Goal: Check status

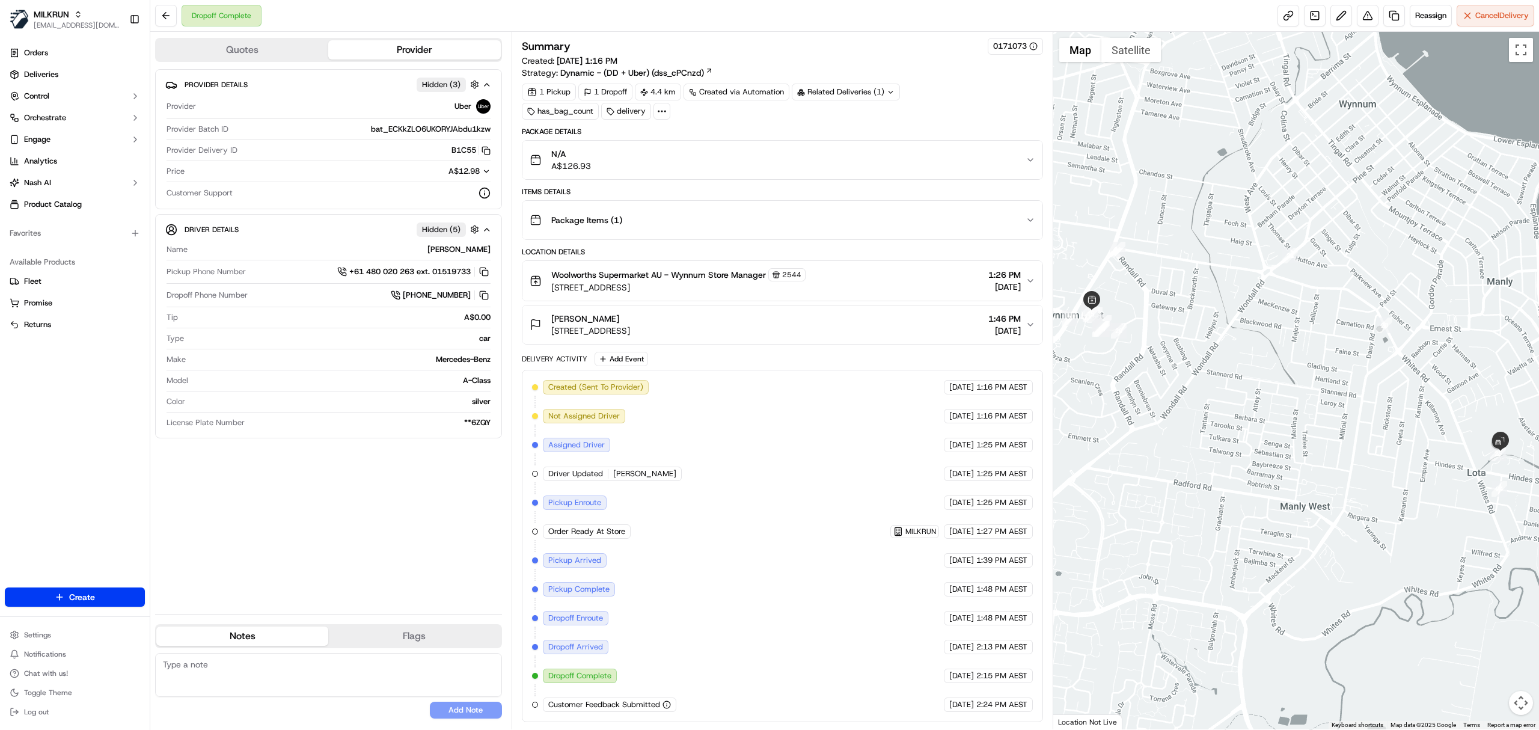
scroll to position [6, 0]
drag, startPoint x: 969, startPoint y: 592, endPoint x: 1024, endPoint y: 672, distance: 97.2
click at [1024, 672] on div "Created (Sent To Provider) Uber [DATE] 1:16 PM AEST Not Assigned Driver Uber [D…" at bounding box center [782, 546] width 501 height 332
click at [1012, 621] on span "1:48 PM AEST" at bounding box center [1001, 617] width 51 height 11
drag, startPoint x: 1003, startPoint y: 685, endPoint x: 948, endPoint y: 683, distance: 54.7
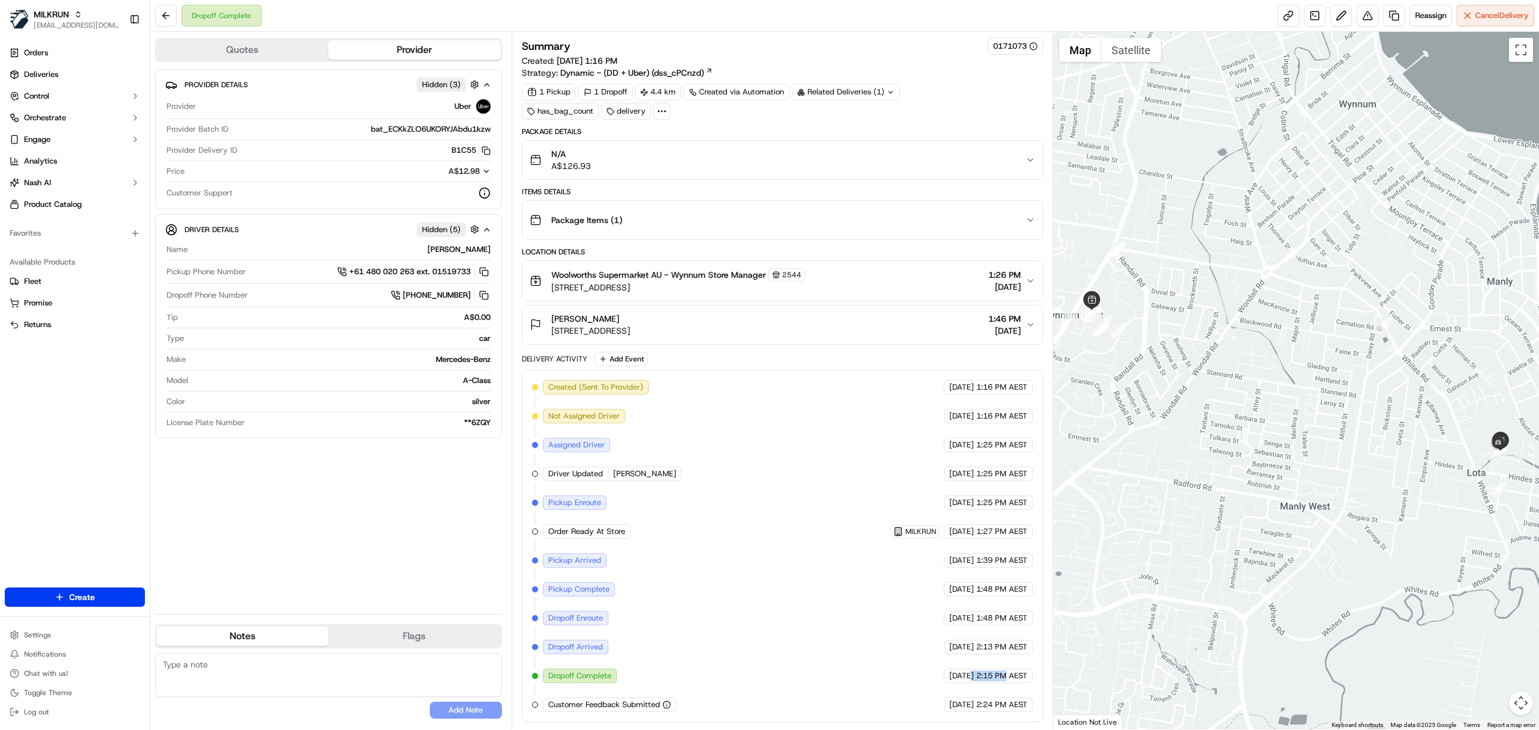
click at [948, 683] on div "Created (Sent To Provider) Uber [DATE] 1:16 PM AEST Not Assigned Driver Uber [D…" at bounding box center [782, 546] width 501 height 332
click at [647, 215] on div "Package Items ( 1 )" at bounding box center [778, 220] width 496 height 24
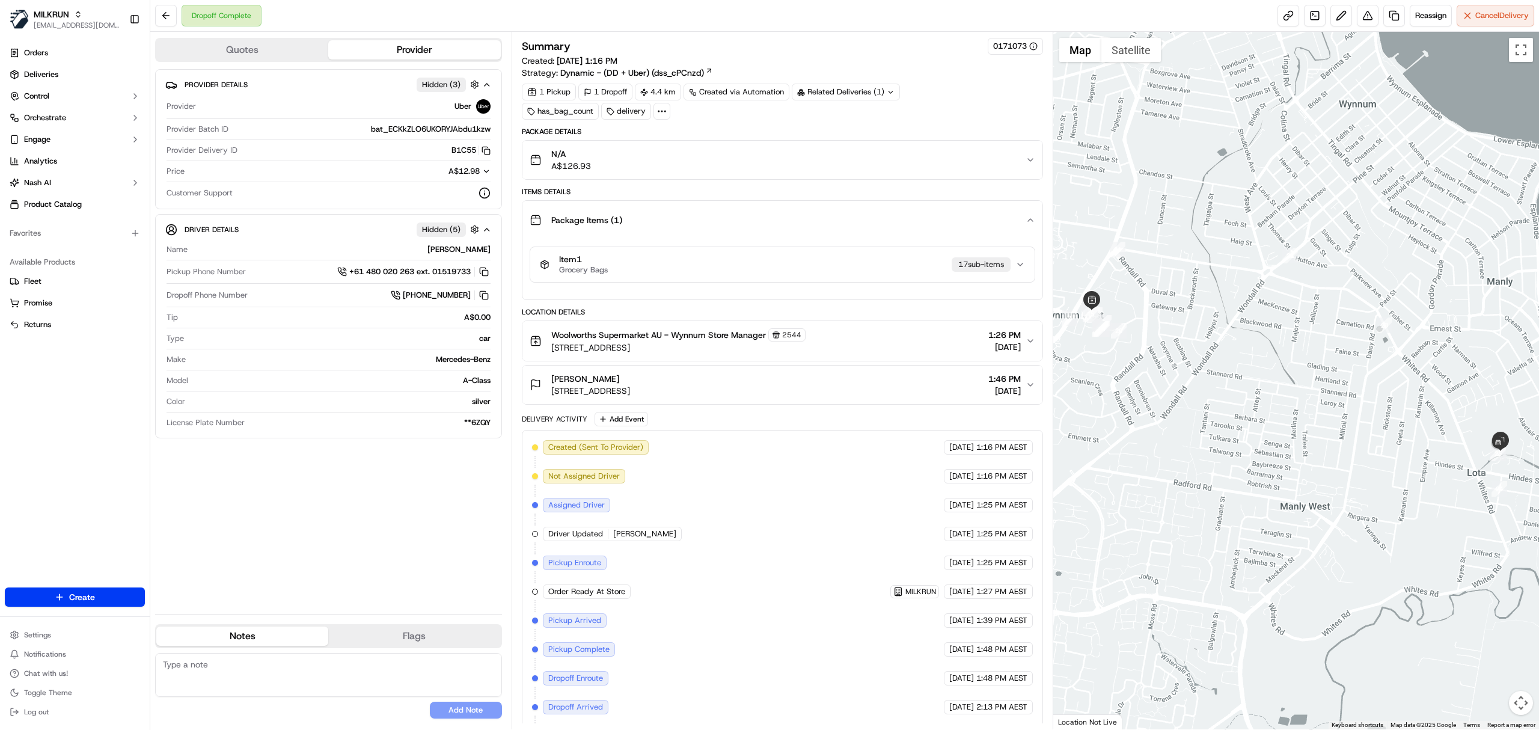
click at [679, 260] on div "Item 1 Grocery Bags 17 sub-item s" at bounding box center [777, 264] width 475 height 20
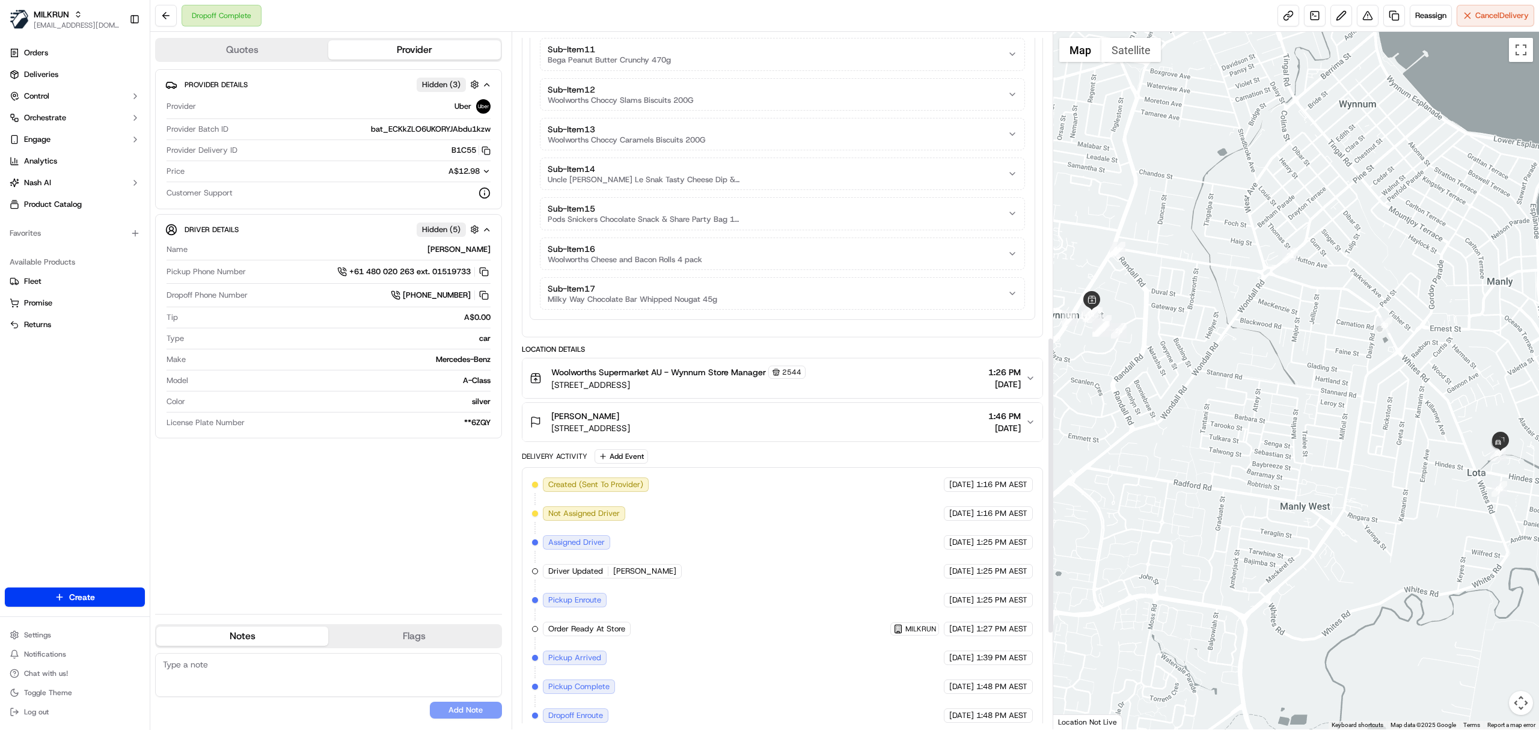
scroll to position [941, 0]
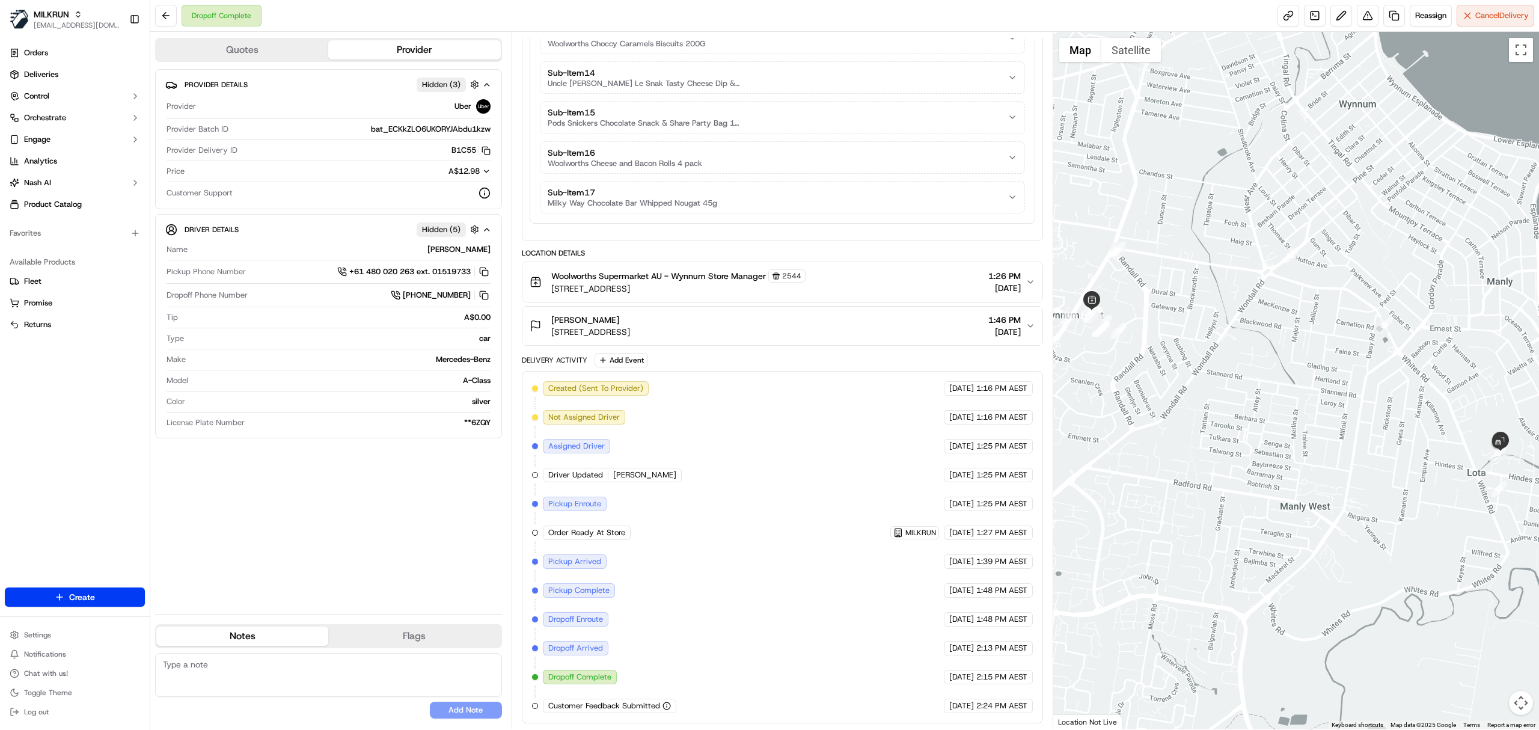
drag, startPoint x: 962, startPoint y: 539, endPoint x: 1018, endPoint y: 534, distance: 55.6
click at [1018, 534] on div "Created (Sent To Provider) Uber [DATE] 1:16 PM AEST Not Assigned Driver Uber [D…" at bounding box center [782, 547] width 501 height 332
click at [1013, 545] on div "Created (Sent To Provider) Uber [DATE] 1:16 PM AEST Not Assigned Driver Uber [D…" at bounding box center [782, 547] width 501 height 332
drag, startPoint x: 974, startPoint y: 535, endPoint x: 1007, endPoint y: 580, distance: 55.9
click at [1007, 580] on div "Created (Sent To Provider) Uber [DATE] 1:16 PM AEST Not Assigned Driver Uber [D…" at bounding box center [782, 547] width 501 height 332
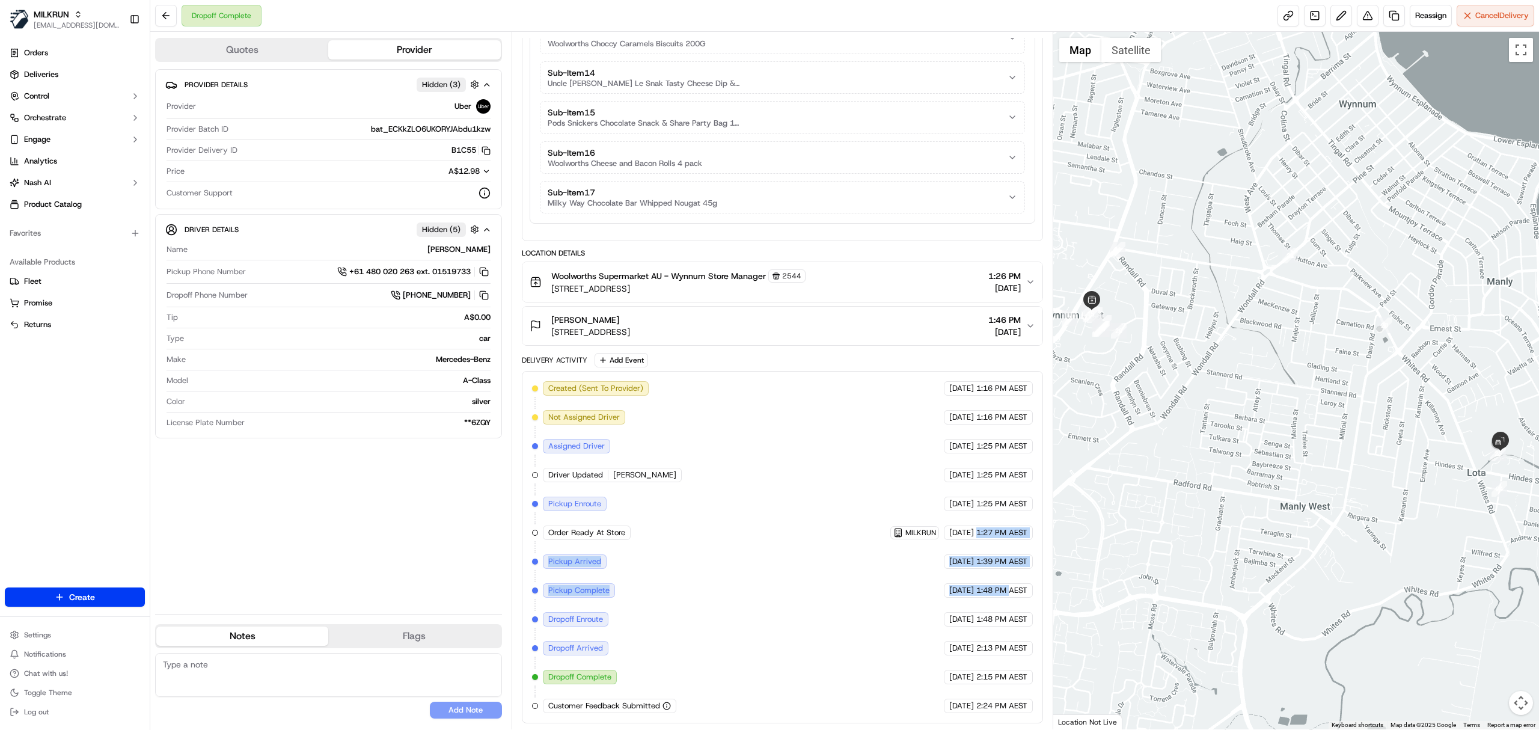
click at [978, 557] on span "1:39 PM AEST" at bounding box center [1001, 561] width 51 height 11
drag, startPoint x: 988, startPoint y: 536, endPoint x: 991, endPoint y: 554, distance: 17.7
click at [991, 554] on div "Created (Sent To Provider) Uber [DATE] 1:16 PM AEST Not Assigned Driver Uber [D…" at bounding box center [782, 547] width 501 height 332
